Goal: Information Seeking & Learning: Check status

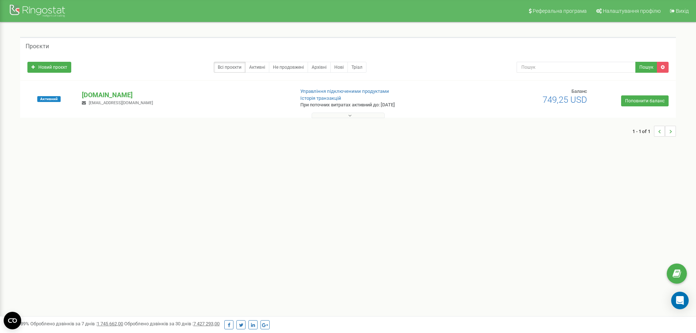
click at [345, 117] on button at bounding box center [348, 115] width 73 height 5
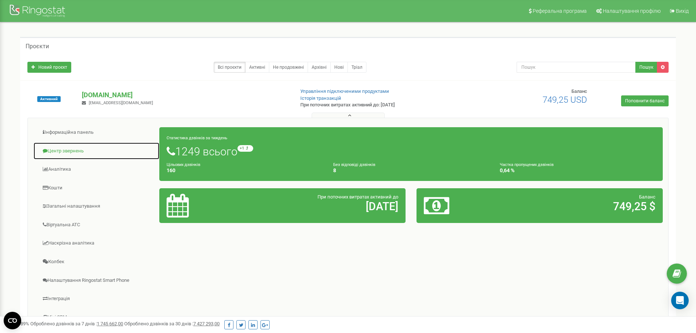
click at [76, 148] on link "Центр звернень" at bounding box center [96, 151] width 126 height 18
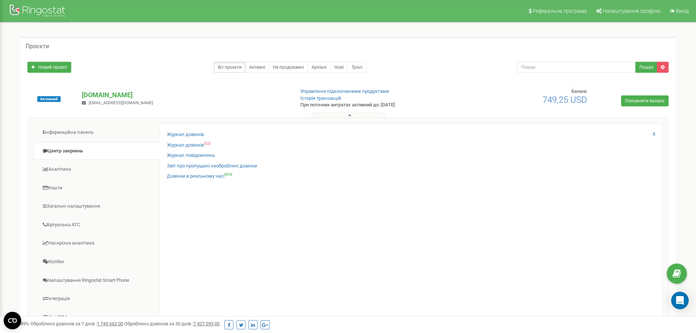
click at [201, 131] on div "Журнал дзвінків Журнал дзвінків OLD Журнал повідомлень Звіт про пропущені необр…" at bounding box center [410, 237] width 503 height 229
click at [201, 133] on link "Журнал дзвінків" at bounding box center [185, 134] width 37 height 7
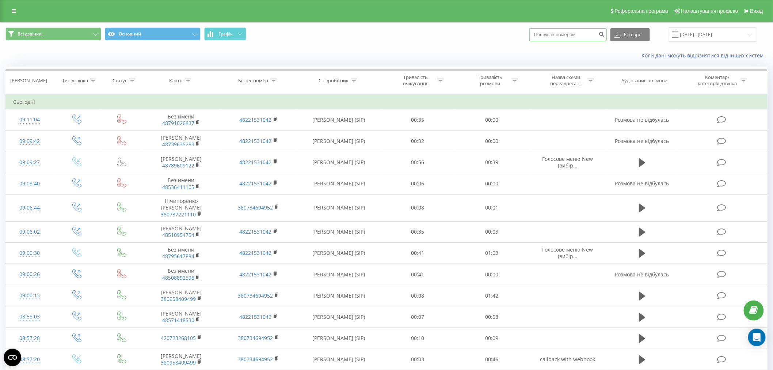
click at [560, 35] on input at bounding box center [567, 34] width 77 height 13
click at [553, 37] on input at bounding box center [567, 34] width 77 height 13
click at [581, 33] on input at bounding box center [567, 34] width 77 height 13
paste input "[PHONE_NUMBER]"
drag, startPoint x: 543, startPoint y: 34, endPoint x: 551, endPoint y: 44, distance: 12.2
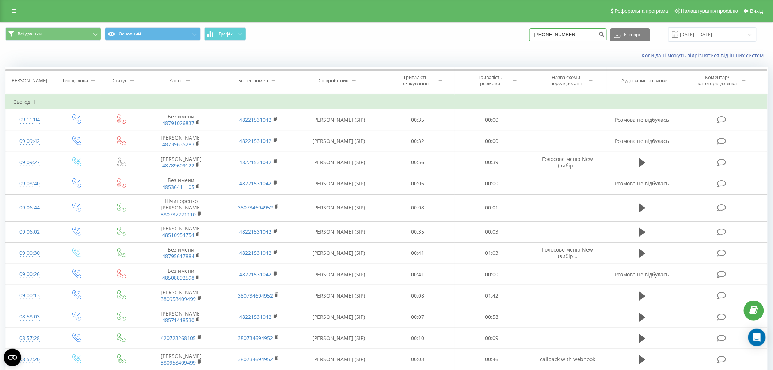
click at [543, 34] on input "[PHONE_NUMBER]" at bounding box center [567, 34] width 77 height 13
click at [548, 35] on input "48 789 609 122" at bounding box center [567, 34] width 77 height 13
click at [556, 33] on input "48789 609 122" at bounding box center [567, 34] width 77 height 13
click at [564, 34] on input "48789609 122" at bounding box center [567, 34] width 77 height 13
type input "48789609122"
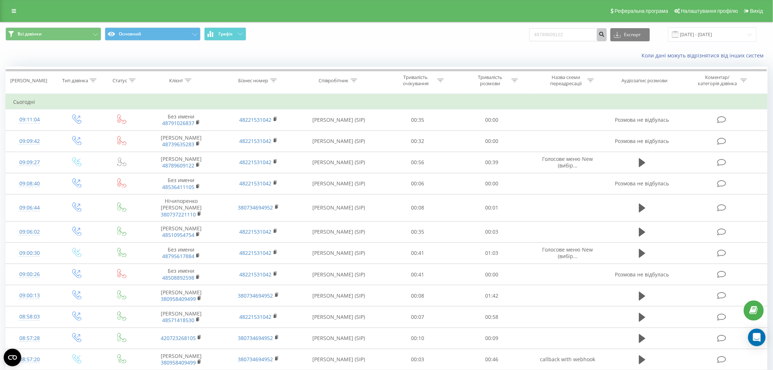
click at [603, 34] on button "submit" at bounding box center [602, 34] width 10 height 13
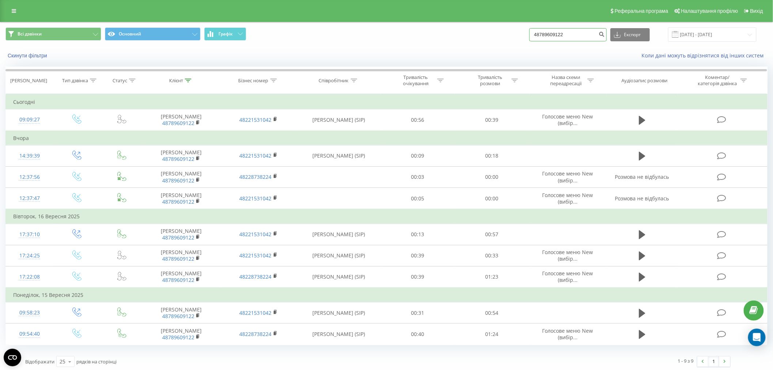
click at [580, 37] on input "48789609122" at bounding box center [567, 34] width 77 height 13
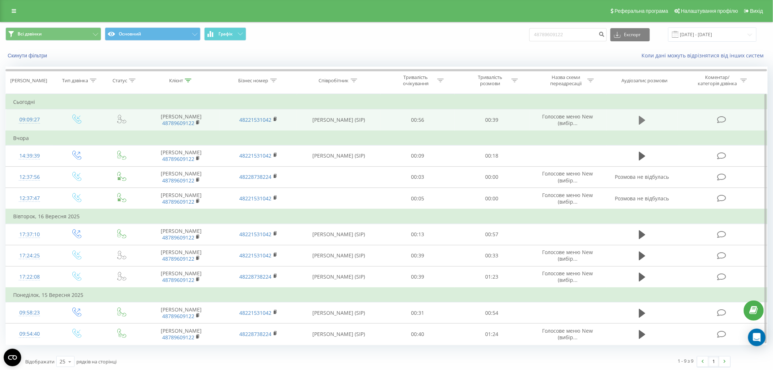
click at [643, 116] on icon at bounding box center [642, 120] width 7 height 10
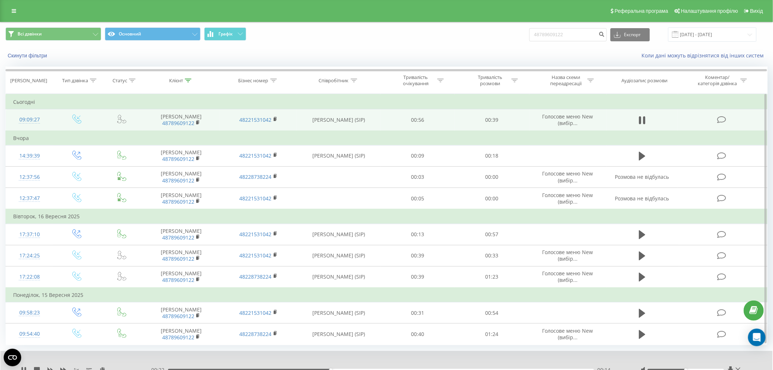
scroll to position [0, 0]
drag, startPoint x: 358, startPoint y: 368, endPoint x: 583, endPoint y: 370, distance: 225.4
click at [583, 369] on html "oazis-park.com 48789609122 Проекти oazis-park.com Дашборд Центр звернень Журнал…" at bounding box center [386, 185] width 773 height 370
